Goal: Information Seeking & Learning: Learn about a topic

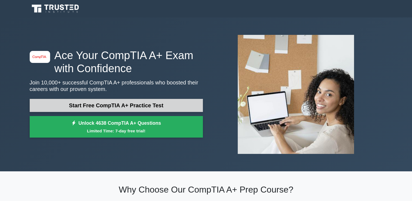
drag, startPoint x: 0, startPoint y: 0, endPoint x: 121, endPoint y: 106, distance: 161.0
click at [121, 106] on link "Start Free CompTIA A+ Practice Test" at bounding box center [116, 105] width 173 height 13
